Goal: Task Accomplishment & Management: Manage account settings

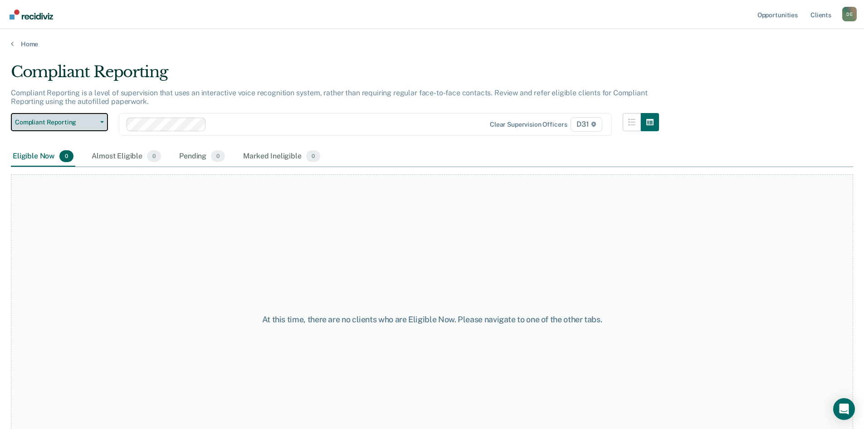
click at [98, 120] on button "Compliant Reporting" at bounding box center [59, 122] width 97 height 18
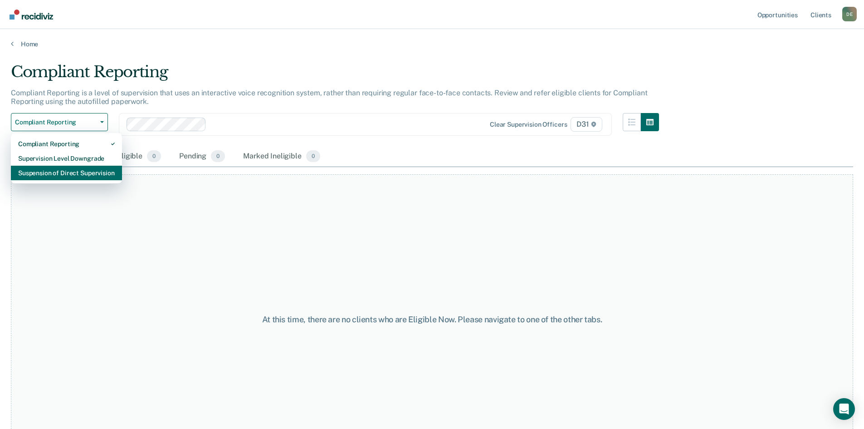
click at [81, 178] on div "Suspension of Direct Supervision" at bounding box center [66, 173] width 97 height 15
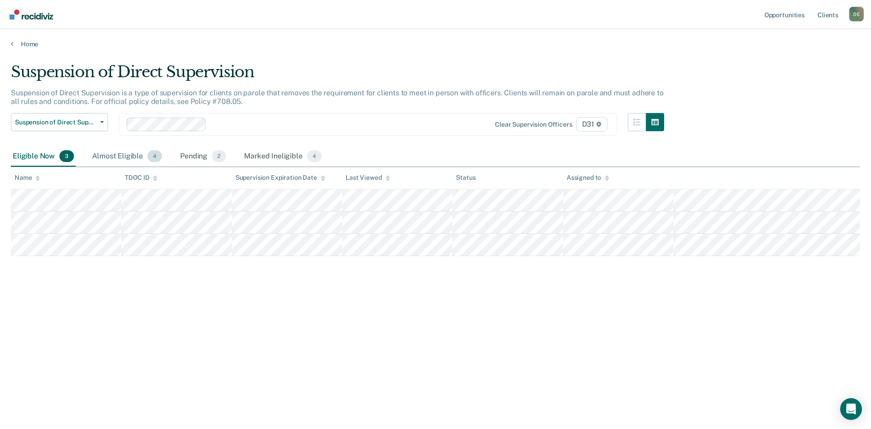
click at [125, 160] on div "Almost Eligible 4" at bounding box center [126, 156] width 73 height 20
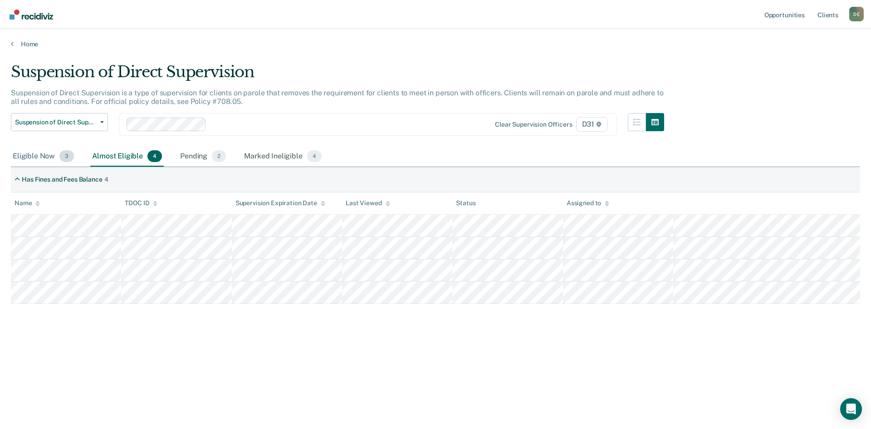
click at [42, 155] on div "Eligible Now 3" at bounding box center [43, 156] width 65 height 20
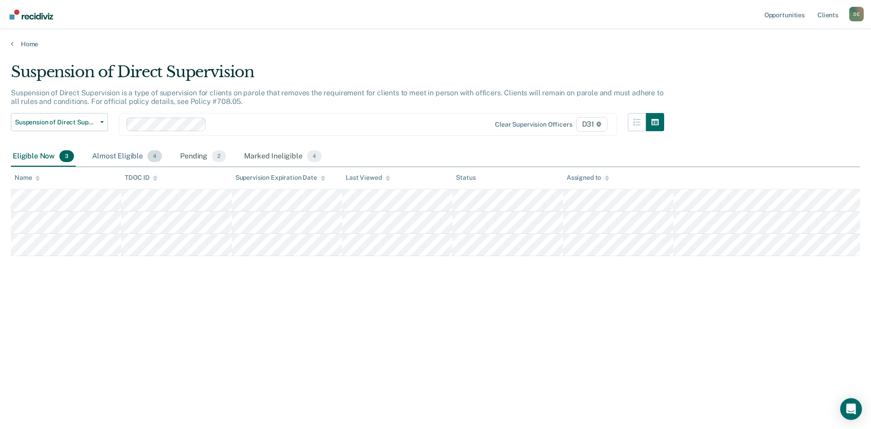
click at [106, 154] on div "Almost Eligible 4" at bounding box center [126, 156] width 73 height 20
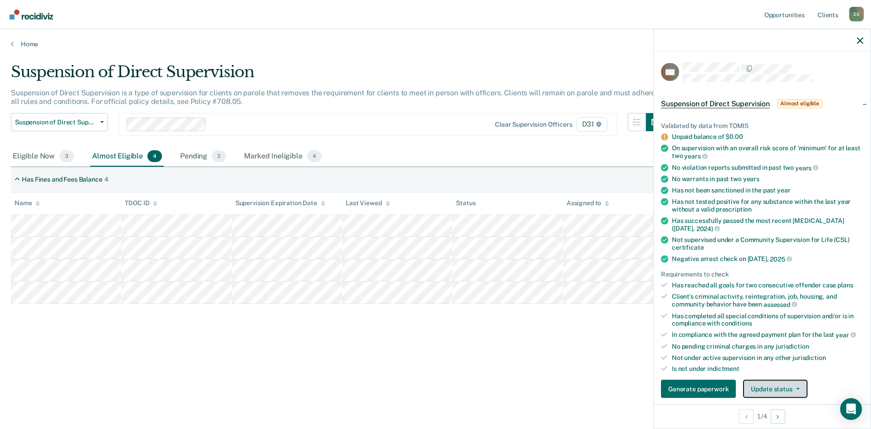
click at [752, 392] on button "Update status" at bounding box center [775, 389] width 64 height 18
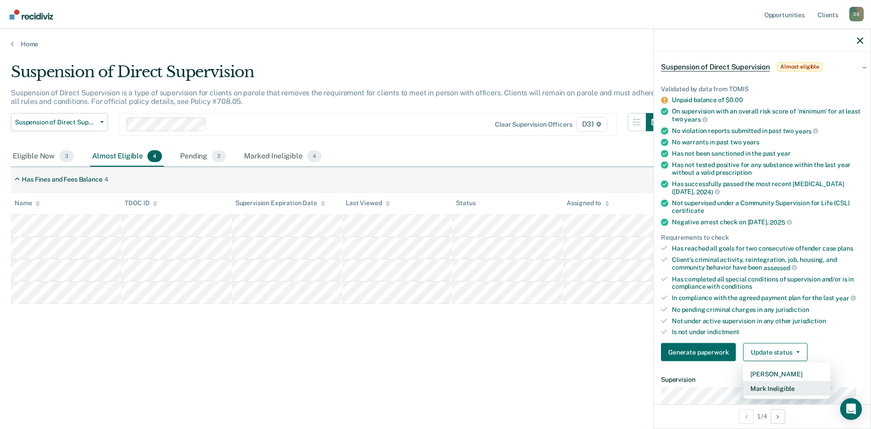
scroll to position [94, 0]
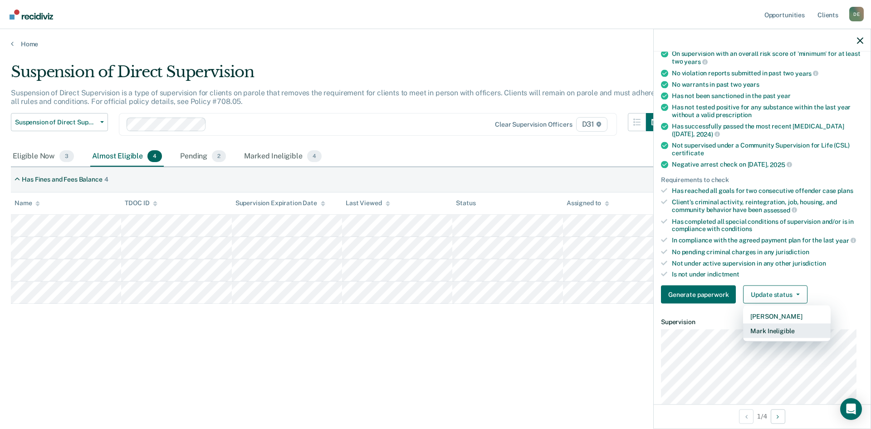
click at [755, 331] on button "Mark Ineligible" at bounding box center [787, 330] width 88 height 15
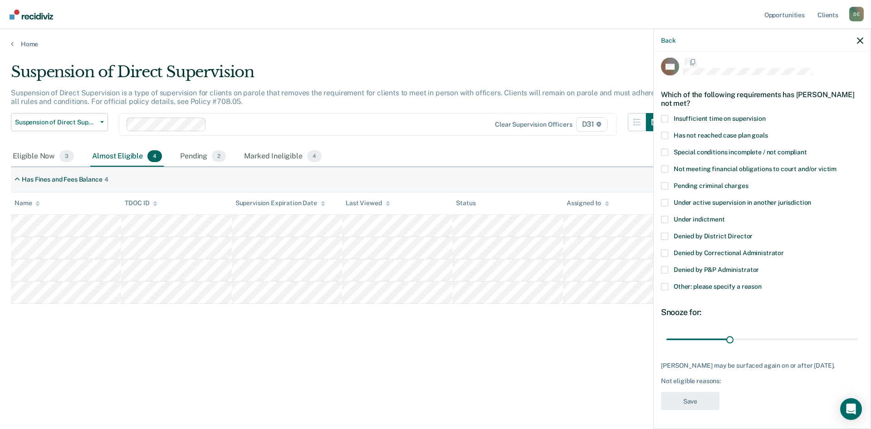
scroll to position [13, 0]
click at [664, 282] on span at bounding box center [664, 285] width 7 height 7
click at [761, 282] on input "Other: please specify a reason" at bounding box center [761, 282] width 0 height 0
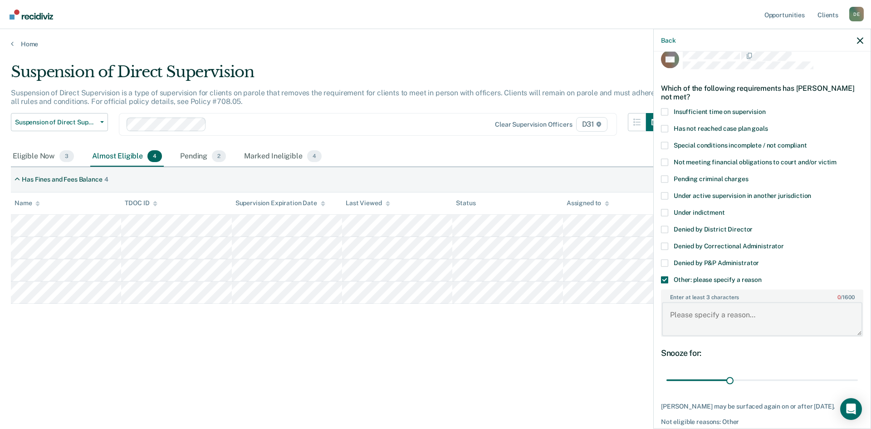
click at [732, 306] on textarea "Enter at least 3 characters 0 / 1600" at bounding box center [762, 319] width 200 height 34
click at [756, 312] on textarea "His expiration is" at bounding box center [762, 319] width 200 height 34
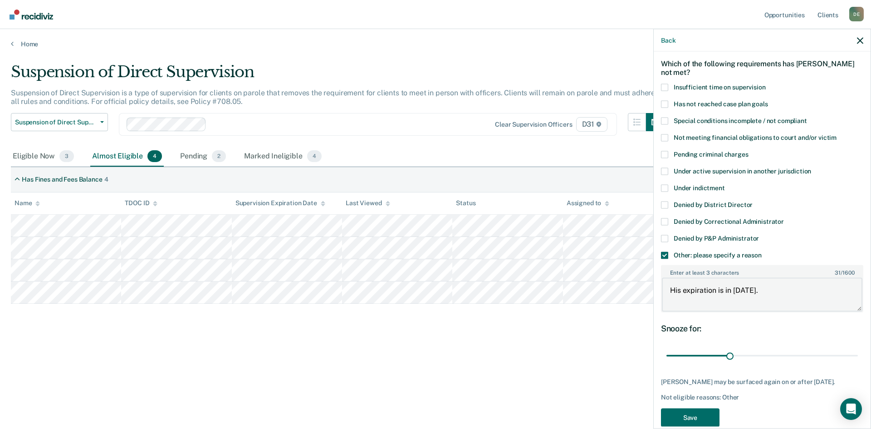
scroll to position [60, 0]
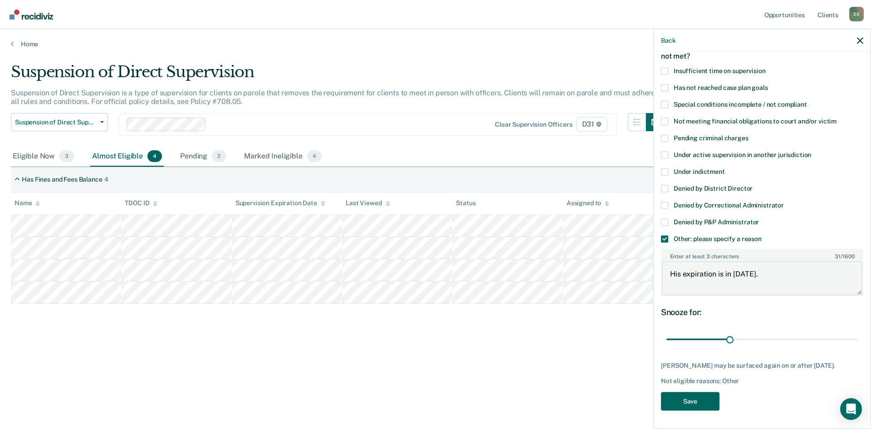
type textarea "His expiration is in [DATE]."
click at [700, 400] on button "Save" at bounding box center [690, 400] width 58 height 19
